Goal: Task Accomplishment & Management: Manage account settings

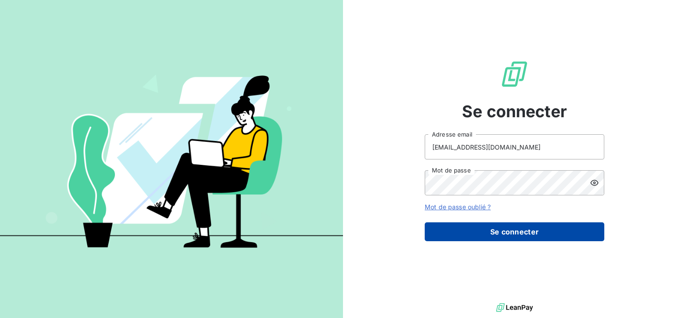
click at [507, 231] on button "Se connecter" at bounding box center [515, 231] width 180 height 19
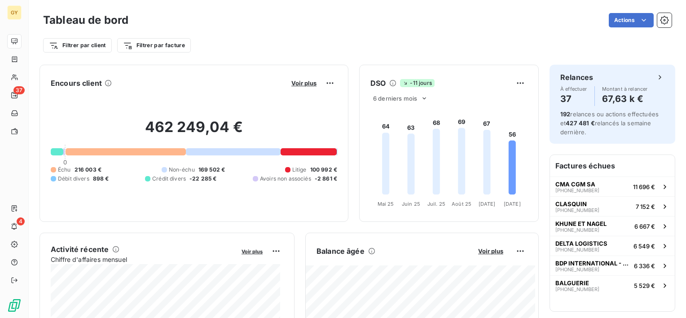
click at [299, 153] on div at bounding box center [309, 151] width 56 height 7
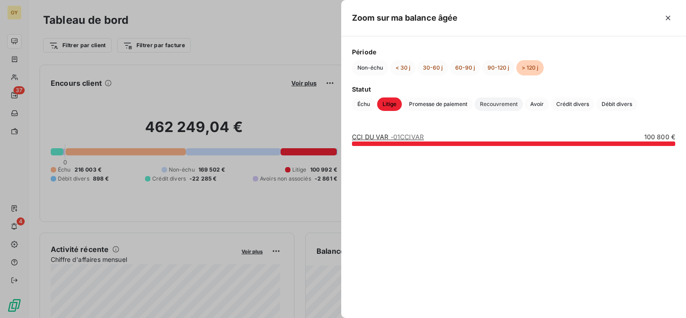
click at [496, 106] on span "Recouvrement" at bounding box center [499, 103] width 49 height 13
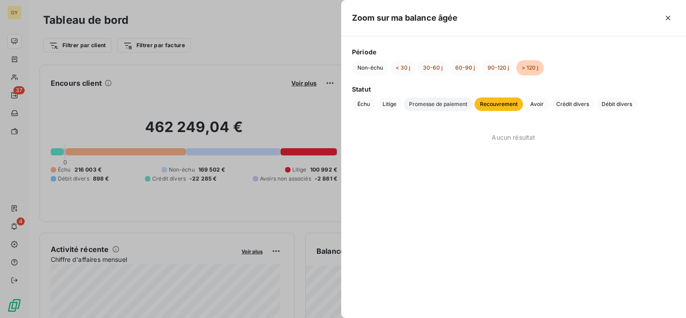
click at [424, 107] on span "Promesse de paiement" at bounding box center [438, 103] width 69 height 13
click at [392, 103] on span "Litige" at bounding box center [389, 103] width 25 height 13
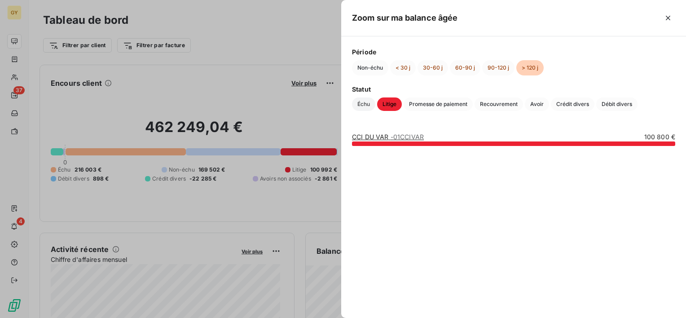
click at [363, 103] on span "Échu" at bounding box center [363, 103] width 23 height 13
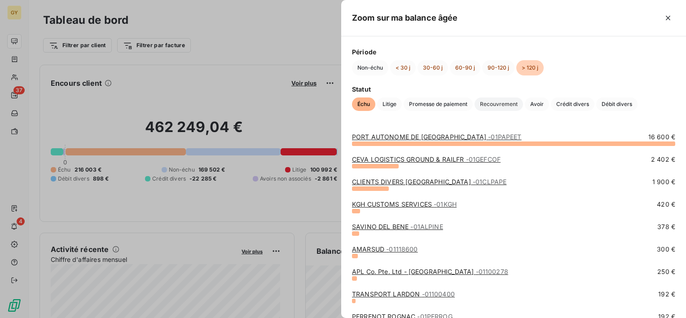
click at [498, 102] on span "Recouvrement" at bounding box center [499, 103] width 49 height 13
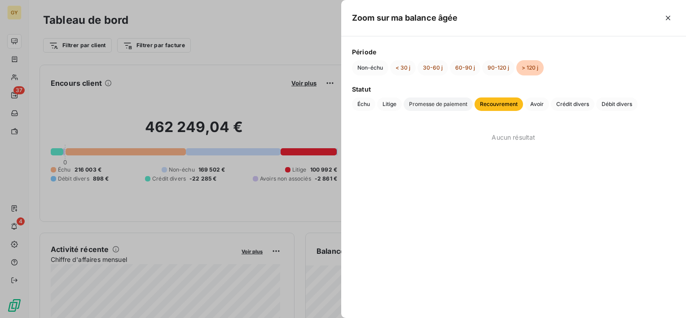
click at [431, 104] on span "Promesse de paiement" at bounding box center [438, 103] width 69 height 13
click at [537, 106] on span "Avoir" at bounding box center [537, 103] width 24 height 13
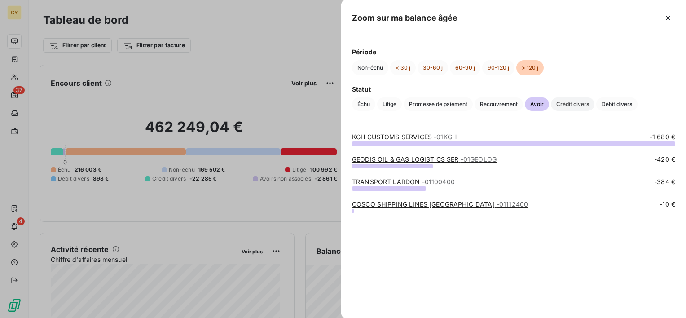
click at [574, 106] on span "Crédit divers" at bounding box center [573, 103] width 44 height 13
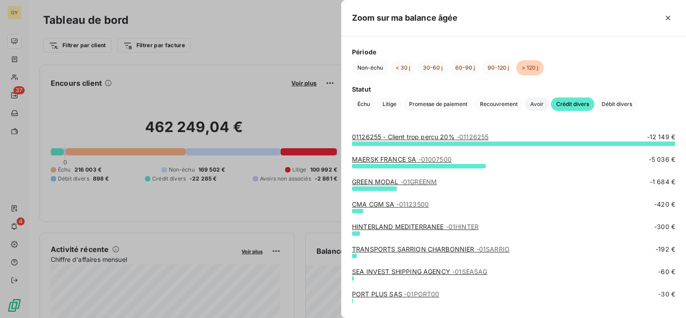
click at [541, 105] on span "Avoir" at bounding box center [537, 103] width 24 height 13
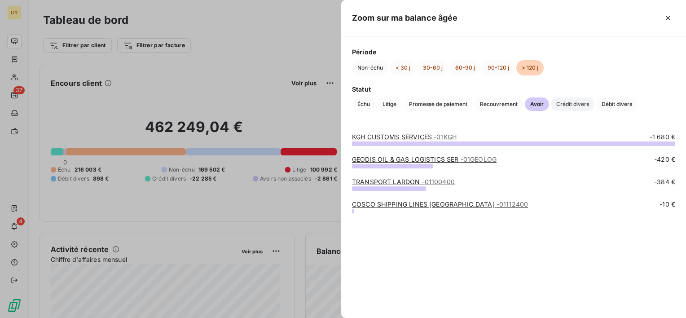
click at [572, 106] on span "Crédit divers" at bounding box center [573, 103] width 44 height 13
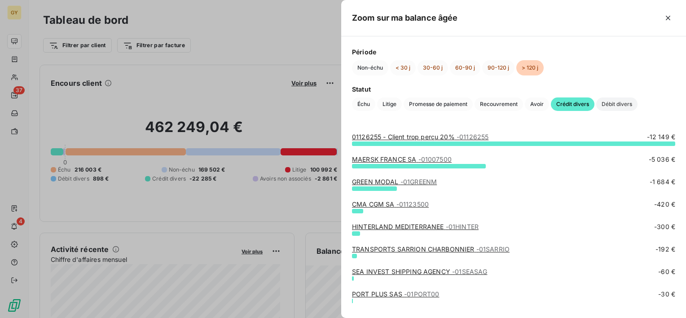
click at [627, 104] on span "Débit divers" at bounding box center [616, 103] width 41 height 13
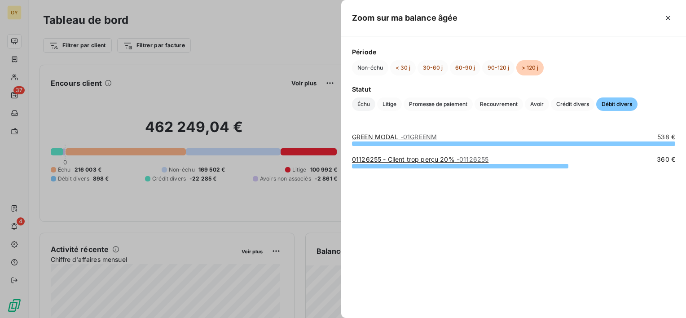
click at [368, 103] on span "Échu" at bounding box center [363, 103] width 23 height 13
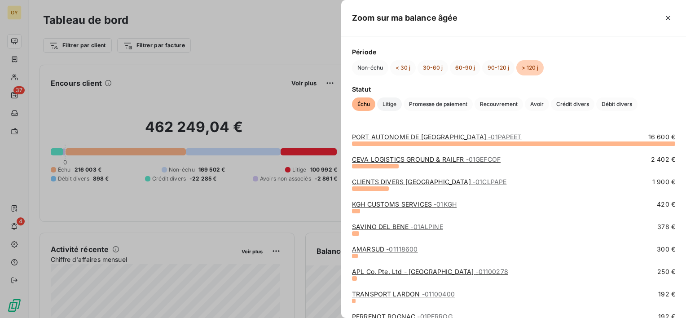
click at [397, 106] on span "Litige" at bounding box center [389, 103] width 25 height 13
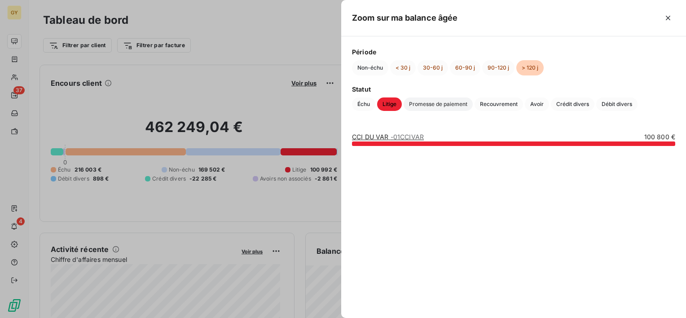
click at [437, 101] on span "Promesse de paiement" at bounding box center [438, 103] width 69 height 13
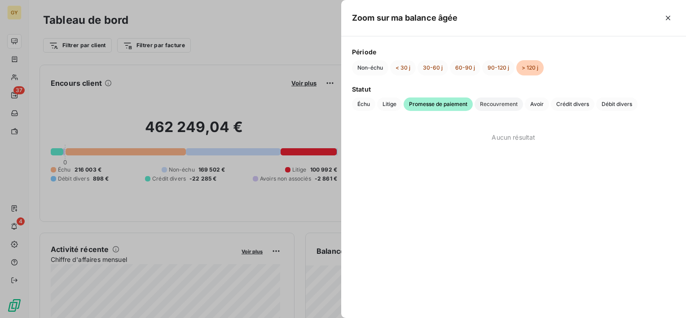
click at [488, 98] on span "Recouvrement" at bounding box center [499, 103] width 49 height 13
click at [543, 105] on span "Avoir" at bounding box center [537, 103] width 24 height 13
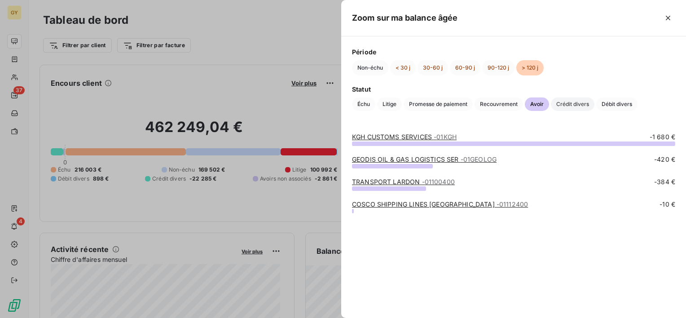
click at [576, 104] on span "Crédit divers" at bounding box center [573, 103] width 44 height 13
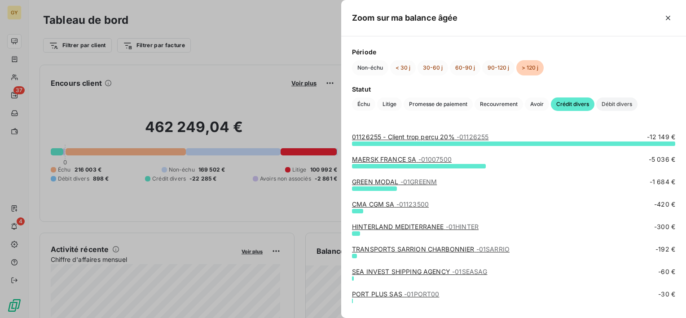
click at [628, 104] on span "Débit divers" at bounding box center [616, 103] width 41 height 13
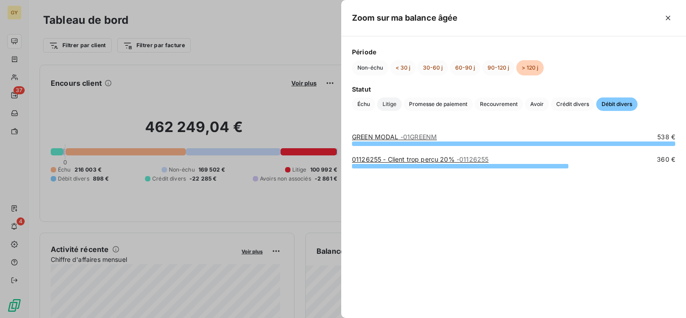
click at [390, 105] on span "Litige" at bounding box center [389, 103] width 25 height 13
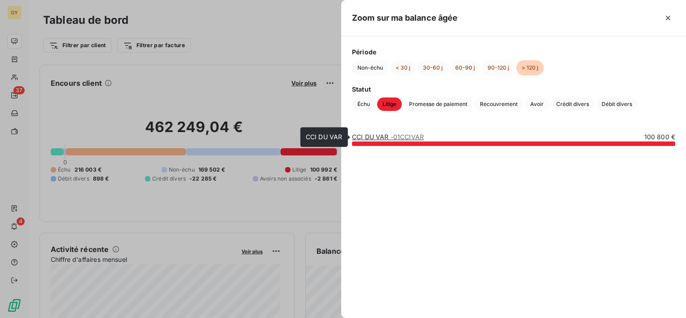
click at [397, 137] on span "- 01CCIVAR" at bounding box center [407, 137] width 33 height 8
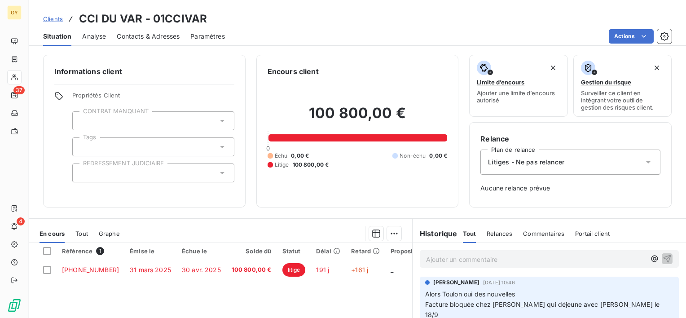
click at [608, 163] on div "Litiges - Ne pas relancer" at bounding box center [571, 162] width 180 height 25
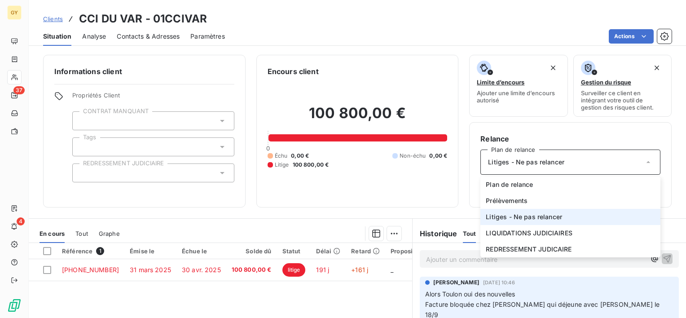
click at [608, 163] on div "Litiges - Ne pas relancer" at bounding box center [571, 162] width 180 height 25
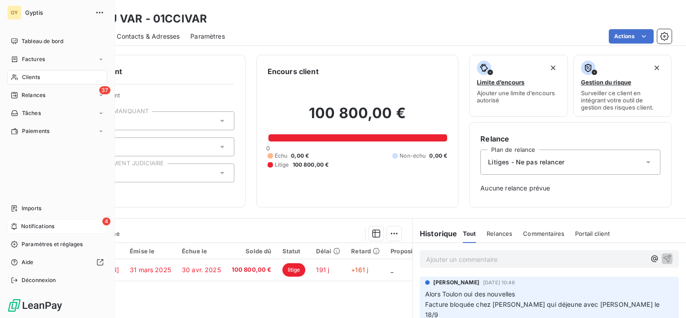
click at [34, 225] on span "Notifications" at bounding box center [37, 226] width 33 height 8
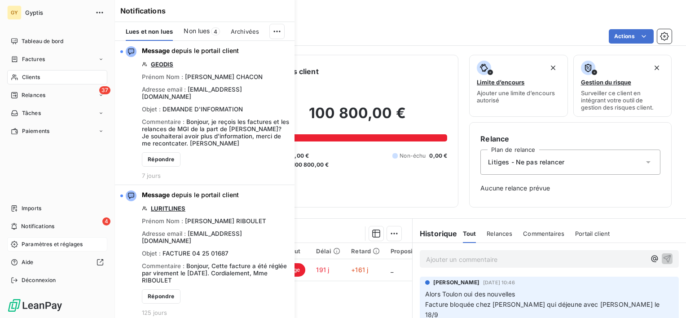
click at [41, 242] on span "Paramètres et réglages" at bounding box center [52, 244] width 61 height 8
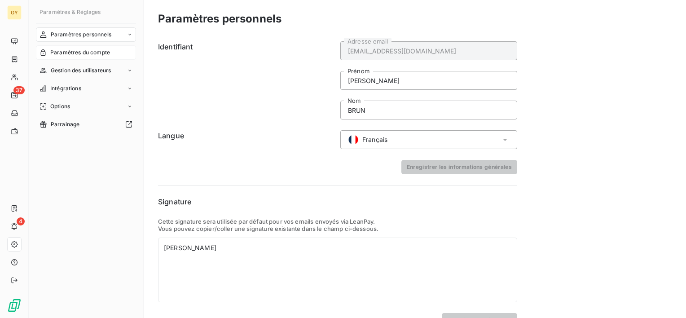
click at [90, 52] on span "Paramètres du compte" at bounding box center [80, 53] width 60 height 8
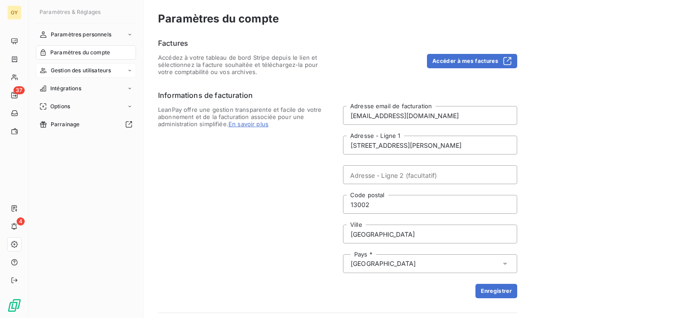
click at [90, 68] on span "Gestion des utilisateurs" at bounding box center [81, 70] width 61 height 8
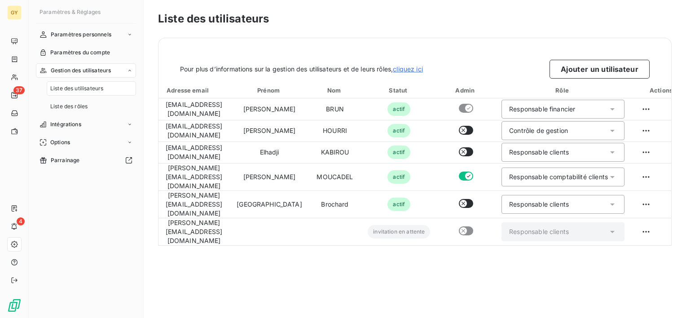
click at [90, 68] on span "Gestion des utilisateurs" at bounding box center [81, 70] width 61 height 8
click at [84, 88] on div "Intégrations" at bounding box center [86, 88] width 100 height 14
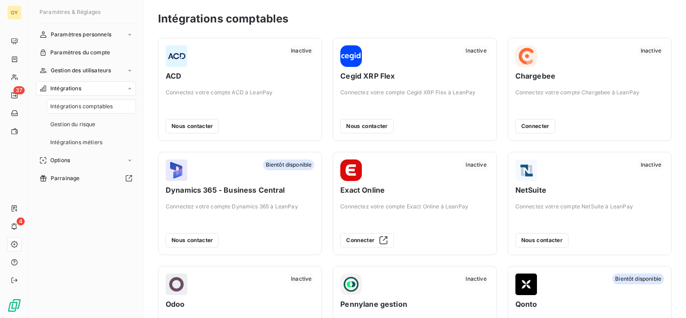
click at [84, 88] on div "Intégrations" at bounding box center [86, 88] width 100 height 14
click at [84, 105] on div "Options" at bounding box center [86, 106] width 100 height 14
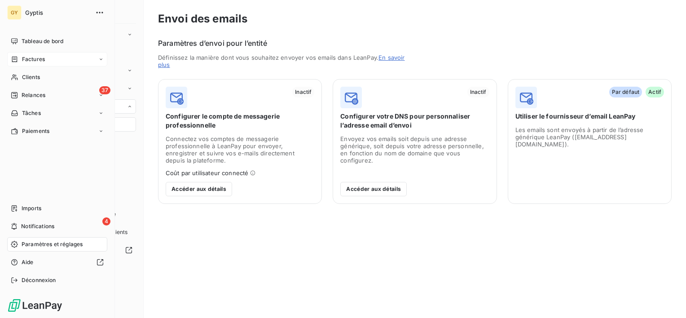
click at [27, 62] on span "Factures" at bounding box center [33, 59] width 23 height 8
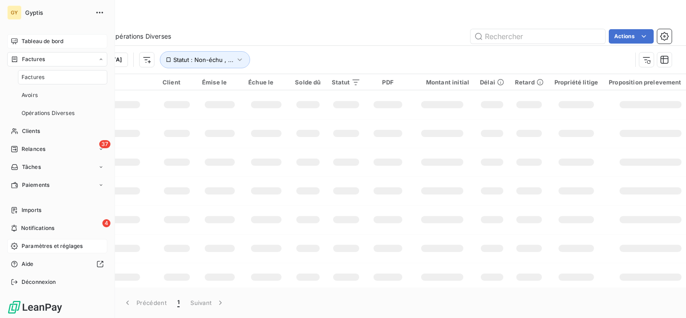
click at [35, 43] on span "Tableau de bord" at bounding box center [43, 41] width 42 height 8
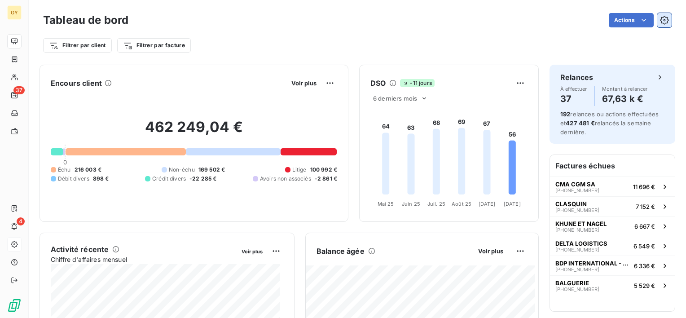
click at [660, 22] on icon "button" at bounding box center [664, 20] width 9 height 9
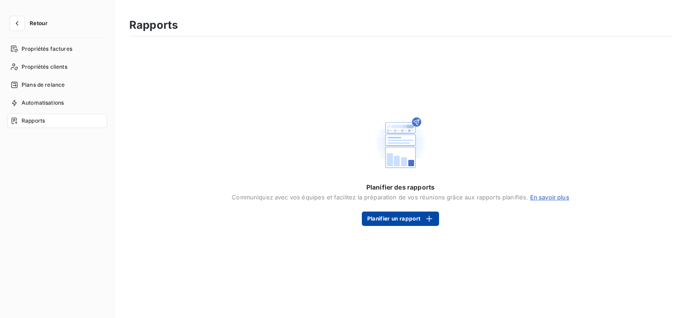
click at [397, 221] on button "Planifier un rapport" at bounding box center [400, 219] width 77 height 14
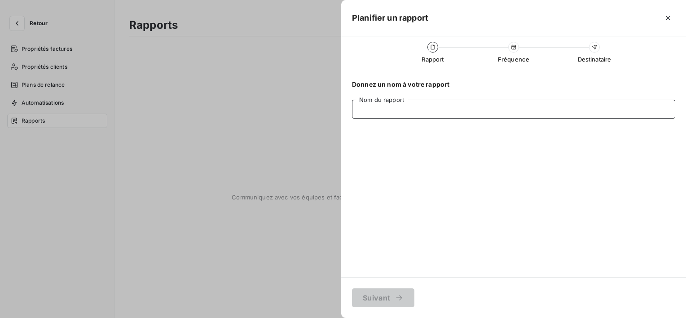
click at [396, 115] on input "Nom du rapport" at bounding box center [513, 109] width 323 height 19
type input "C"
type input "test"
click at [389, 296] on button "Suivant" at bounding box center [383, 297] width 62 height 19
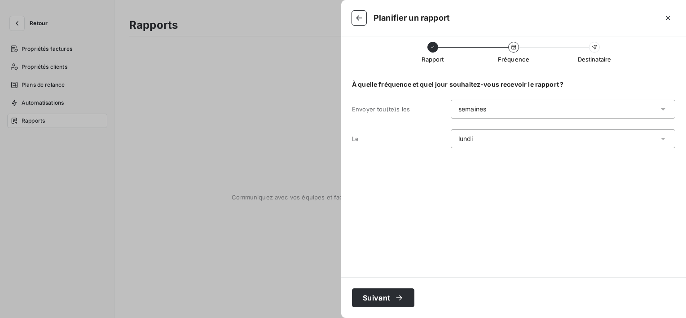
click at [532, 111] on div "semaines" at bounding box center [563, 109] width 225 height 19
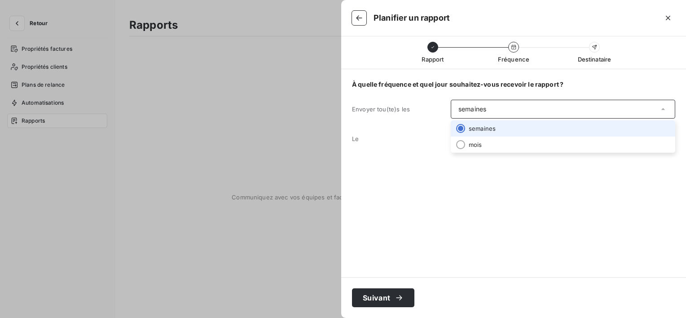
click at [532, 111] on div "semaines" at bounding box center [563, 109] width 225 height 19
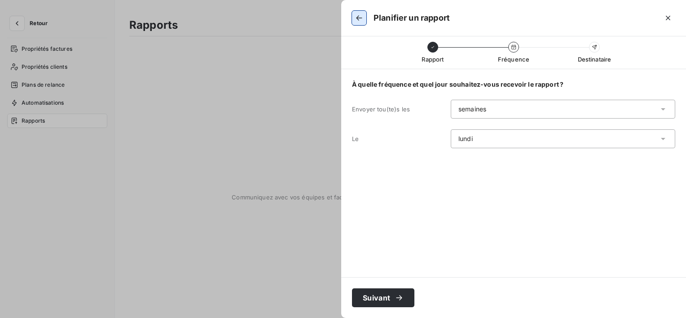
click at [365, 18] on button "button" at bounding box center [359, 18] width 14 height 14
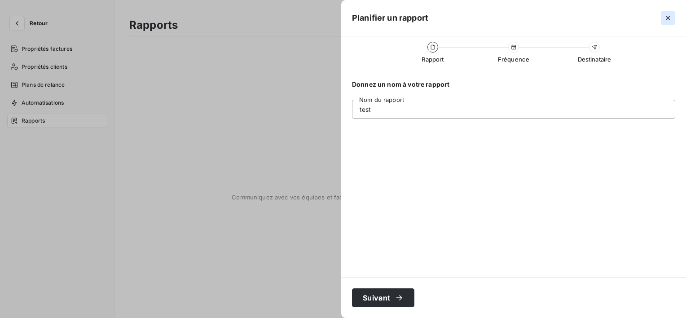
click at [671, 17] on icon "button" at bounding box center [668, 17] width 9 height 9
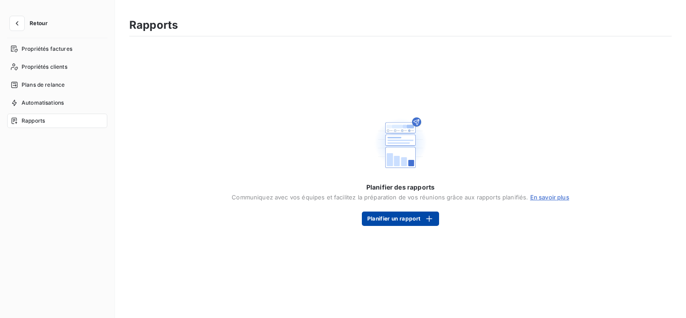
click at [425, 219] on icon "button" at bounding box center [429, 218] width 9 height 9
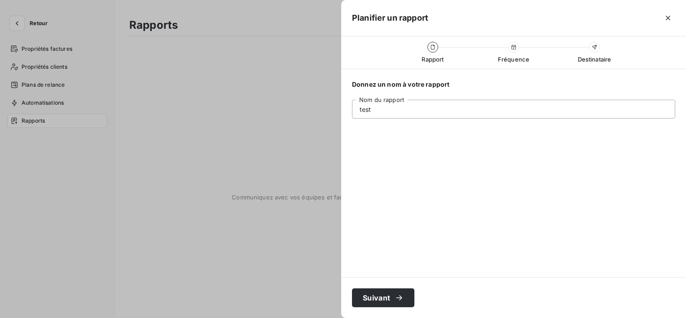
drag, startPoint x: 378, startPoint y: 106, endPoint x: 318, endPoint y: 104, distance: 60.2
type input "Rapport BB"
click at [394, 302] on div "button" at bounding box center [396, 297] width 13 height 9
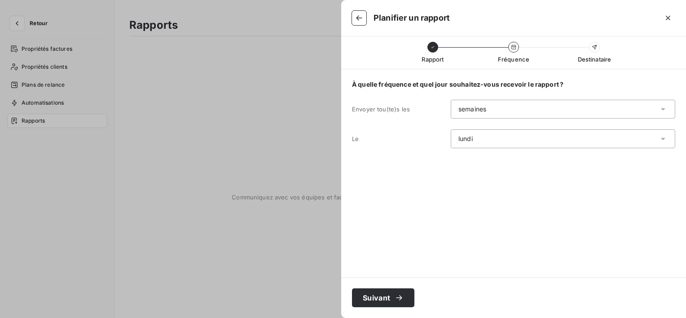
click at [503, 112] on div "semaines" at bounding box center [563, 109] width 225 height 19
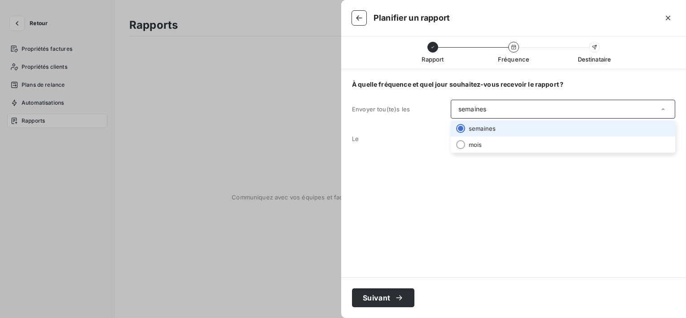
click at [503, 112] on div "semaines" at bounding box center [563, 109] width 225 height 19
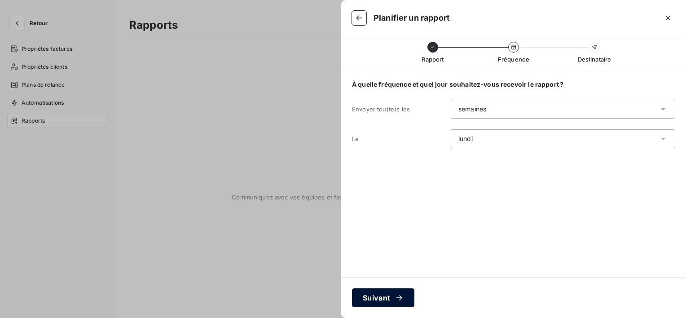
click at [395, 298] on icon "button" at bounding box center [399, 297] width 9 height 9
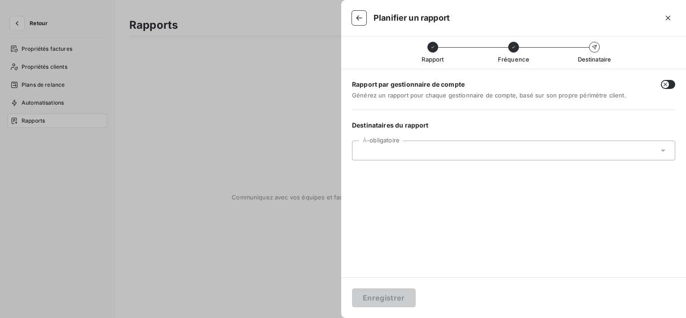
click at [433, 153] on input "text" at bounding box center [408, 150] width 97 height 8
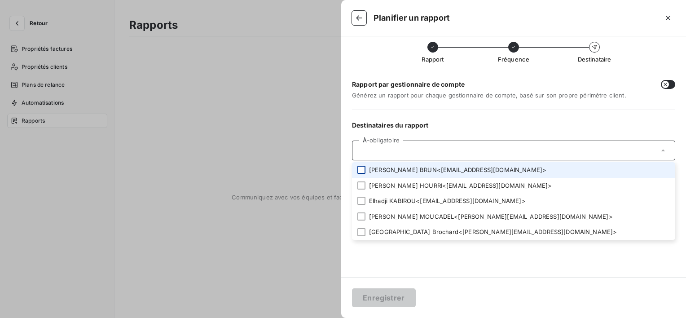
click at [363, 167] on div at bounding box center [362, 170] width 8 height 8
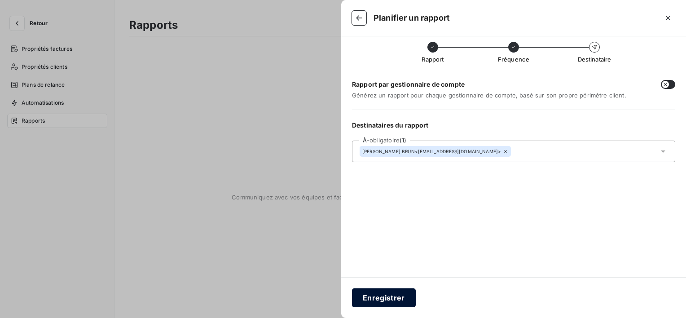
click at [400, 298] on button "Enregistrer" at bounding box center [384, 297] width 64 height 19
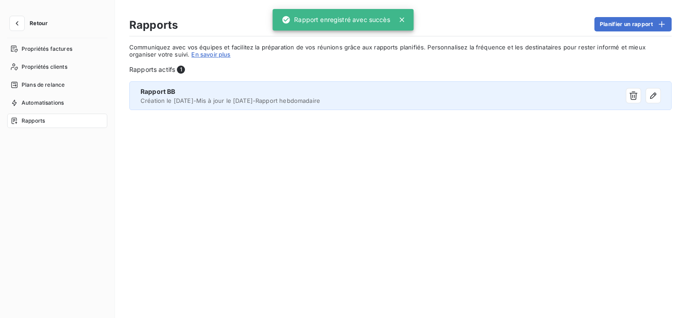
click at [426, 94] on div "Rapport BB" at bounding box center [334, 91] width 386 height 9
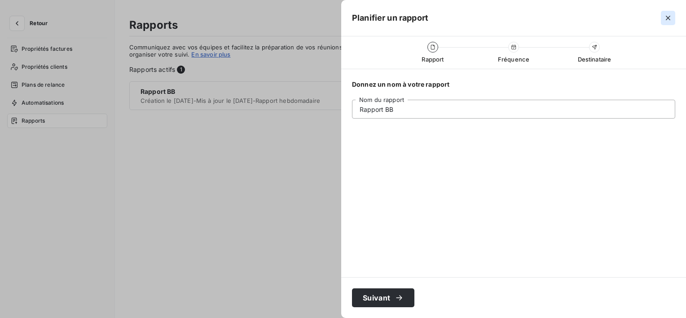
click at [670, 19] on icon "button" at bounding box center [668, 17] width 9 height 9
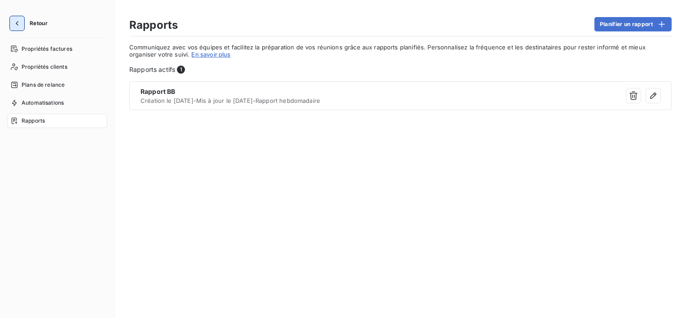
click at [19, 25] on icon "button" at bounding box center [17, 23] width 9 height 9
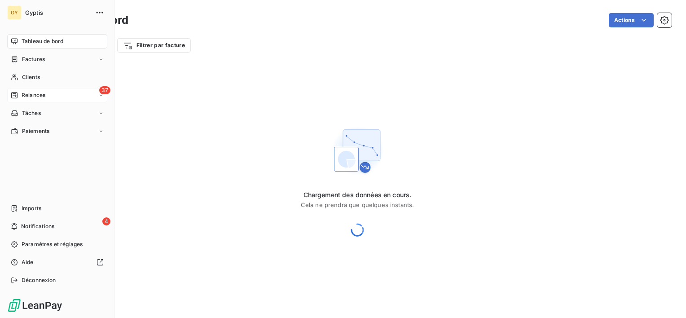
click at [50, 93] on div "37 Relances" at bounding box center [57, 95] width 100 height 14
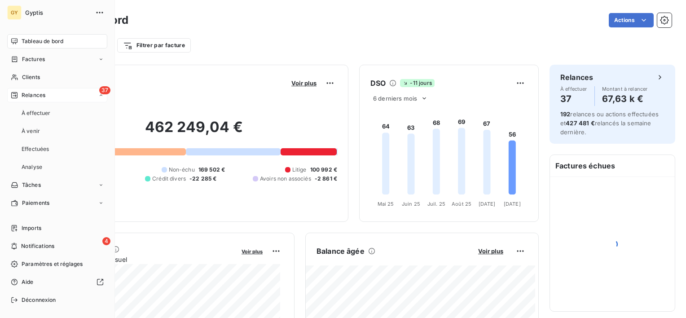
click at [50, 93] on div "37 Relances" at bounding box center [57, 95] width 100 height 14
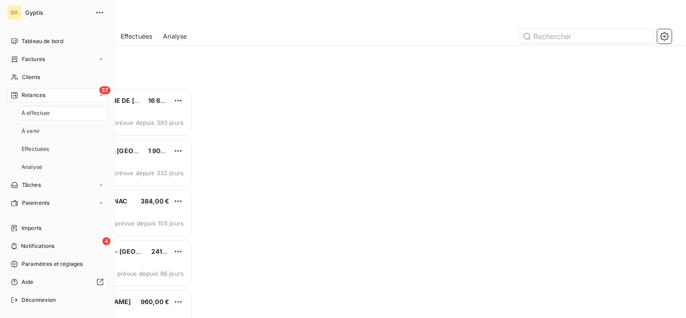
scroll to position [223, 142]
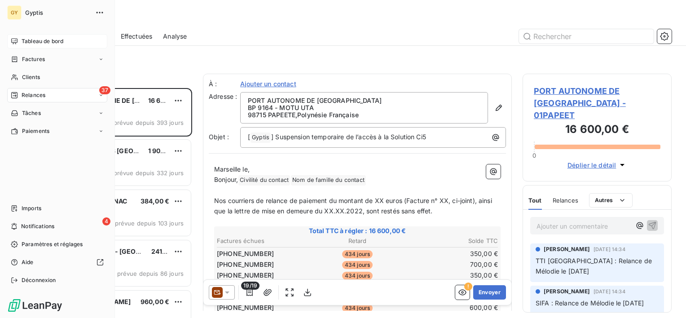
click at [49, 40] on span "Tableau de bord" at bounding box center [43, 41] width 42 height 8
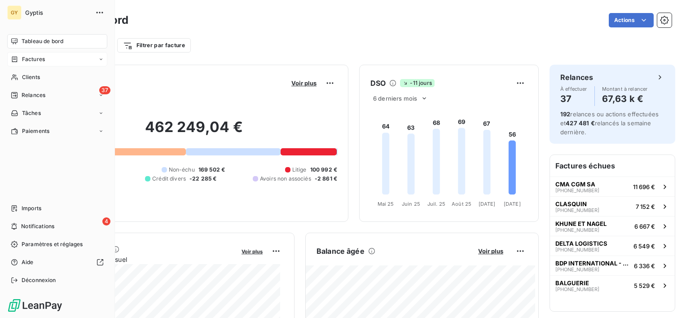
click at [24, 60] on span "Factures" at bounding box center [33, 59] width 23 height 8
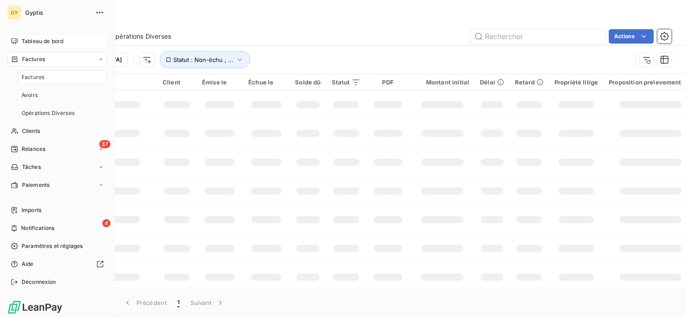
click at [37, 61] on span "Factures" at bounding box center [33, 59] width 23 height 8
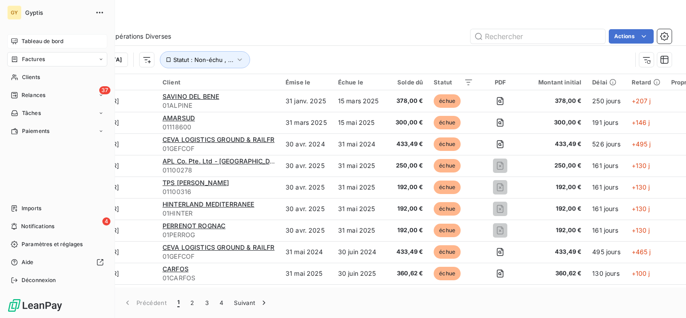
click at [38, 42] on span "Tableau de bord" at bounding box center [43, 41] width 42 height 8
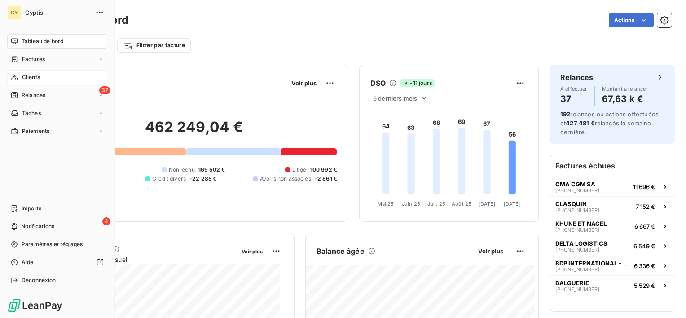
click at [21, 76] on div "Clients" at bounding box center [57, 77] width 100 height 14
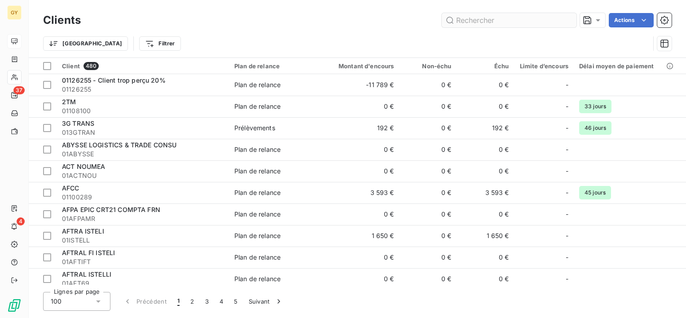
click at [477, 20] on input "text" at bounding box center [509, 20] width 135 height 14
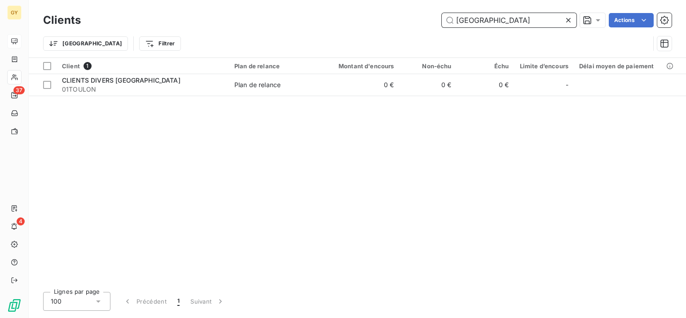
drag, startPoint x: 485, startPoint y: 20, endPoint x: 380, endPoint y: 20, distance: 105.6
click at [380, 20] on div "toulon Actions" at bounding box center [382, 20] width 580 height 14
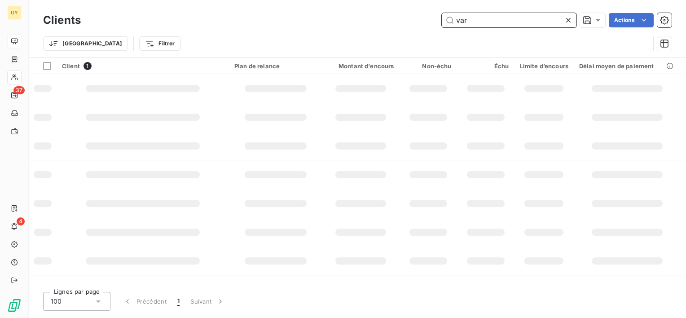
type input "var"
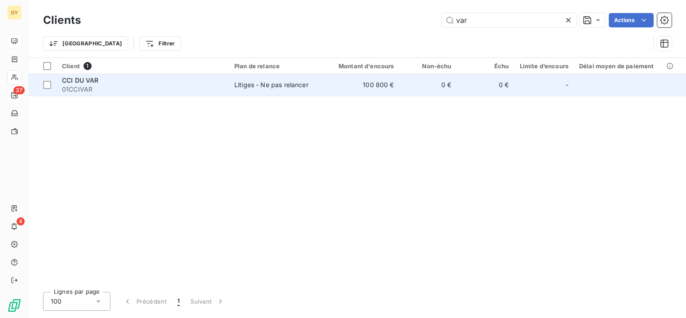
click at [83, 88] on span "01CCIVAR" at bounding box center [143, 89] width 162 height 9
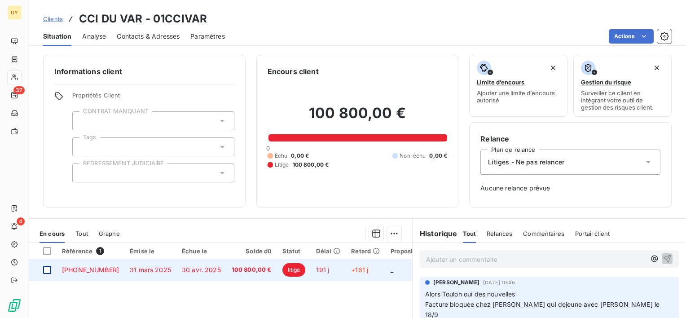
click at [46, 269] on div at bounding box center [47, 270] width 8 height 8
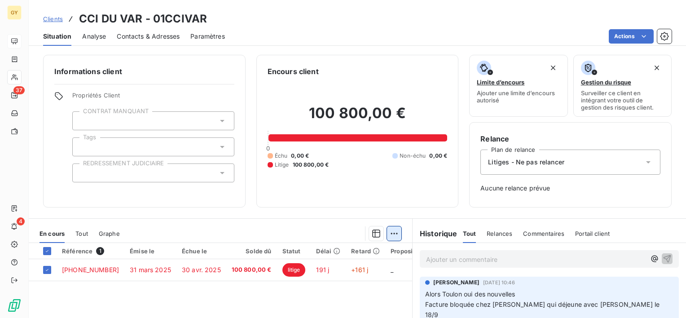
click at [390, 232] on html "GY 37 4 Clients CCI DU VAR - 01CCIVAR Situation Analyse Contacts & Adresses Par…" at bounding box center [343, 159] width 686 height 318
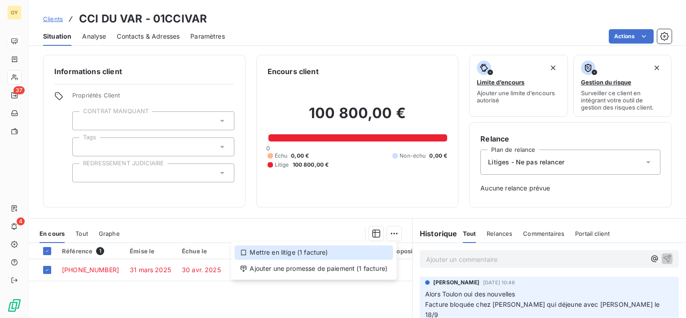
click at [305, 253] on div "Mettre en litige (1 facture)" at bounding box center [313, 252] width 159 height 14
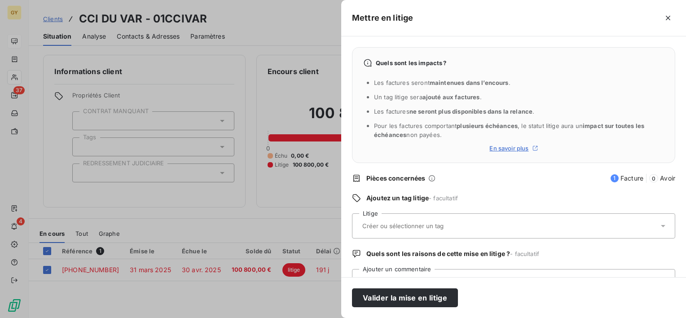
click at [510, 146] on span "En savoir plus" at bounding box center [509, 148] width 39 height 7
click at [666, 15] on icon "button" at bounding box center [668, 17] width 9 height 9
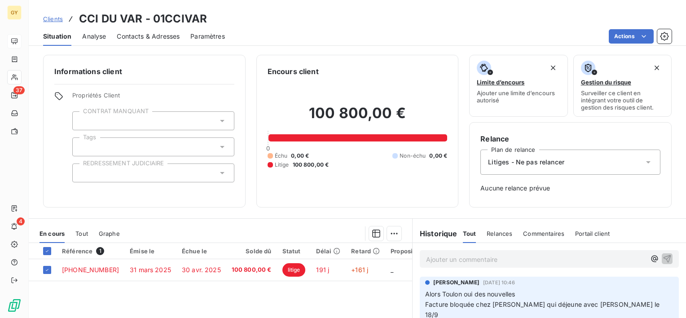
click at [216, 35] on span "Paramètres" at bounding box center [207, 36] width 35 height 9
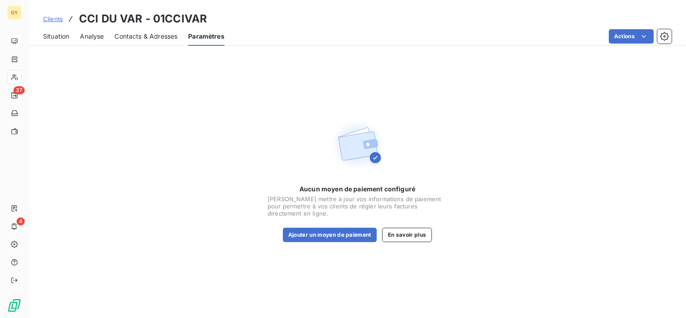
click at [160, 42] on div "Contacts & Adresses" at bounding box center [146, 36] width 63 height 19
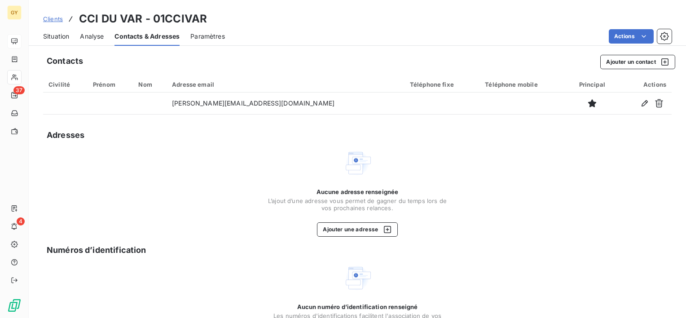
click at [98, 36] on span "Analyse" at bounding box center [92, 36] width 24 height 9
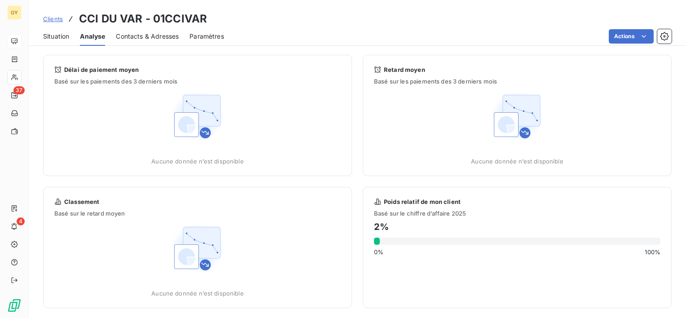
click at [55, 38] on span "Situation" at bounding box center [56, 36] width 26 height 9
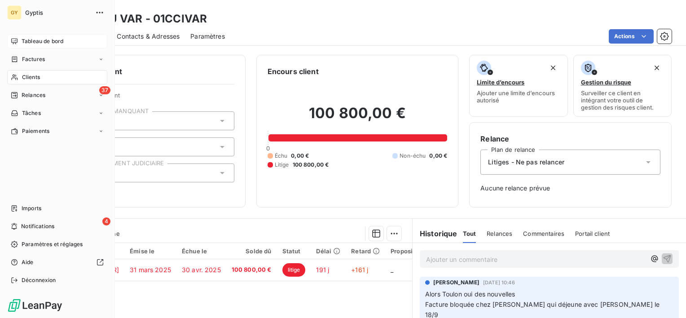
click at [30, 14] on span "Gyptis" at bounding box center [57, 12] width 65 height 7
click at [40, 129] on span "Paiements" at bounding box center [35, 131] width 27 height 8
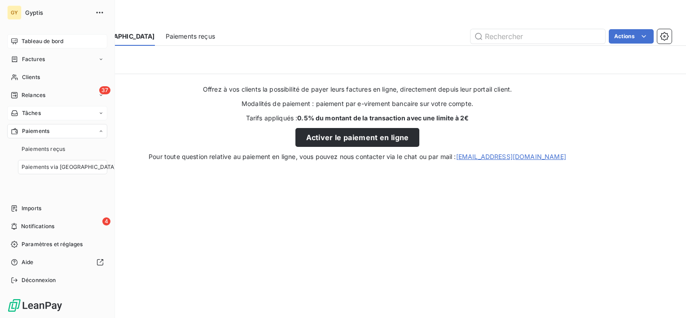
click at [41, 112] on div "Tâches" at bounding box center [57, 113] width 100 height 14
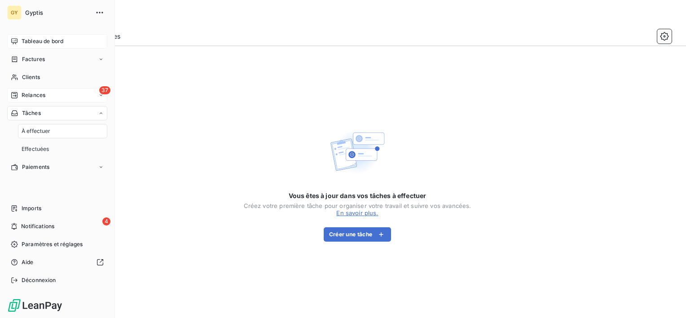
click at [41, 95] on span "Relances" at bounding box center [34, 95] width 24 height 8
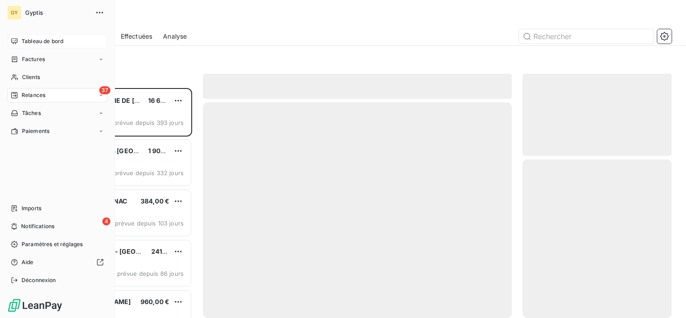
scroll to position [223, 142]
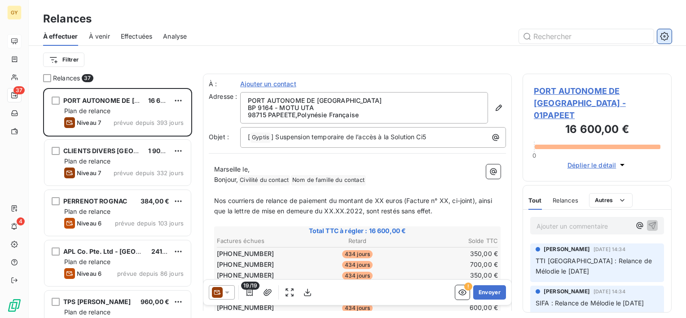
click at [670, 33] on button "button" at bounding box center [665, 36] width 14 height 14
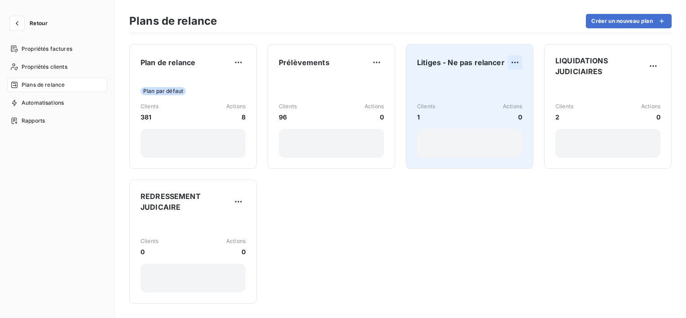
click at [517, 61] on html "Retour Propriétés factures Propriétés clients Plans de relance Automatisations …" at bounding box center [343, 159] width 686 height 318
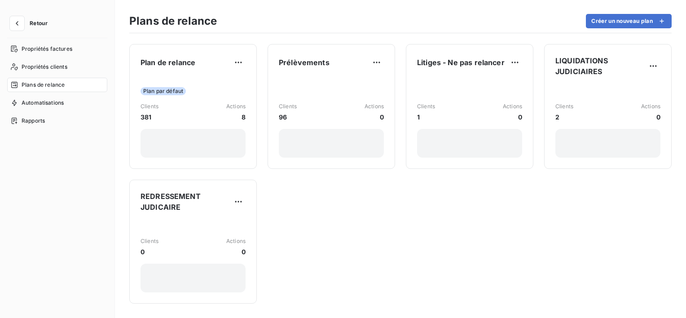
click at [416, 98] on html "Retour Propriétés factures Propriétés clients Plans de relance Automatisations …" at bounding box center [343, 159] width 686 height 318
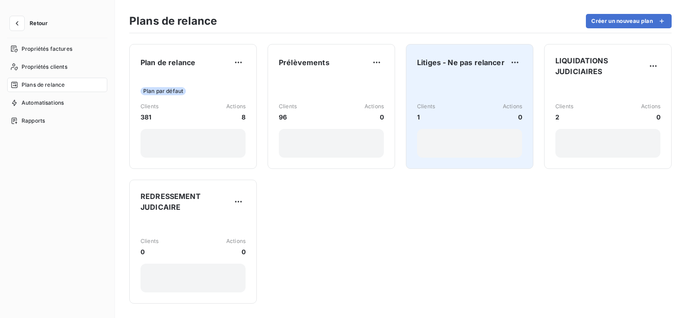
click at [450, 92] on div "Clients 1 Actions 0" at bounding box center [469, 117] width 105 height 81
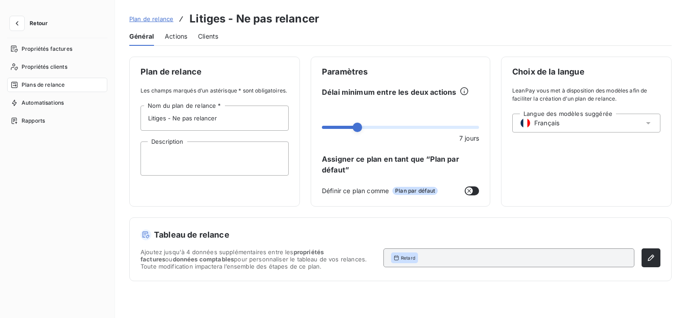
click at [171, 40] on span "Actions" at bounding box center [176, 36] width 22 height 9
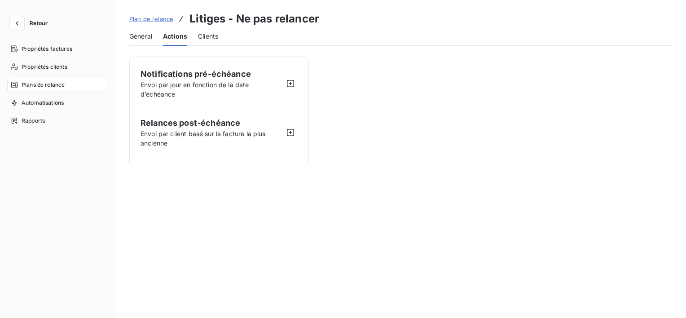
click at [211, 42] on div "Clients" at bounding box center [208, 36] width 20 height 19
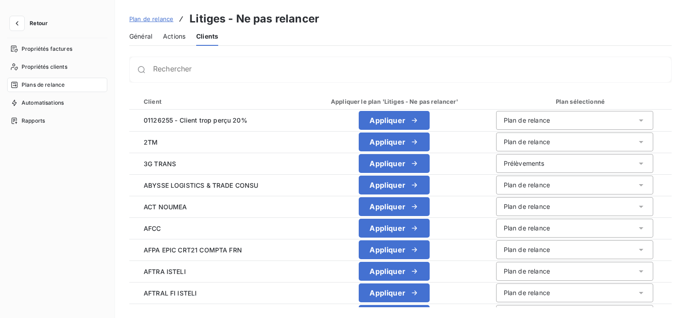
click at [146, 35] on span "Général" at bounding box center [140, 36] width 23 height 9
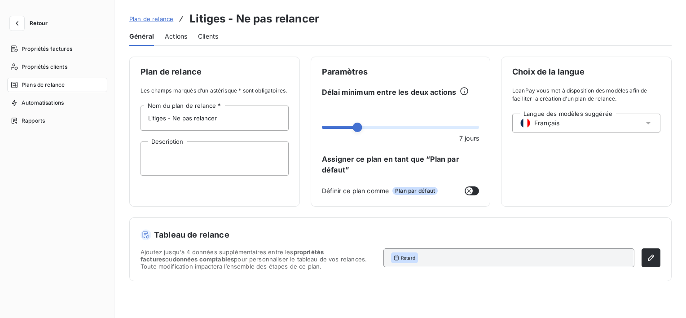
click at [32, 27] on button "Retour" at bounding box center [31, 23] width 48 height 14
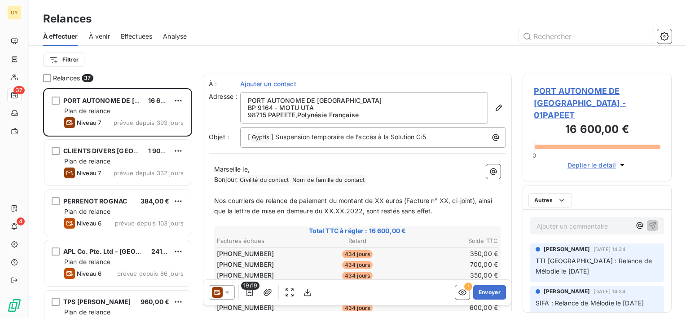
scroll to position [223, 142]
